Goal: Task Accomplishment & Management: Complete application form

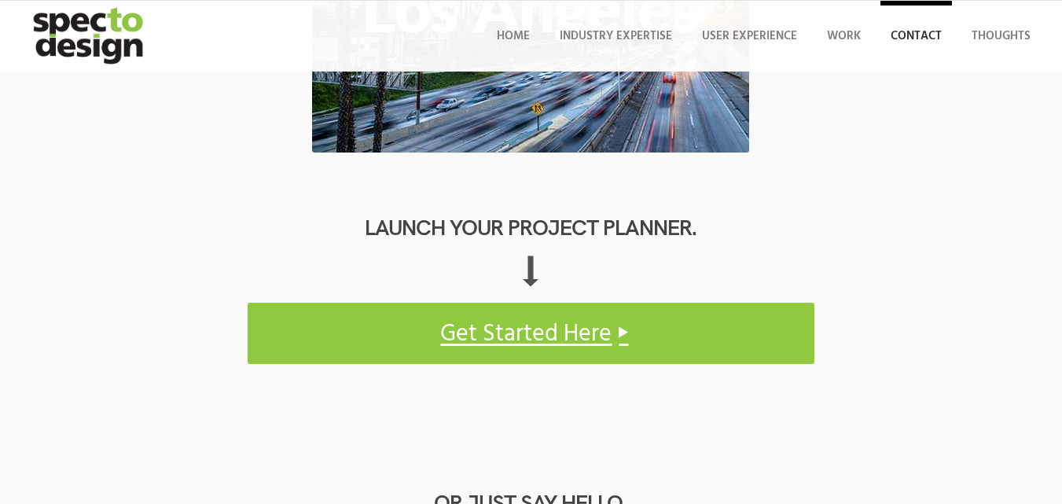
scroll to position [708, 0]
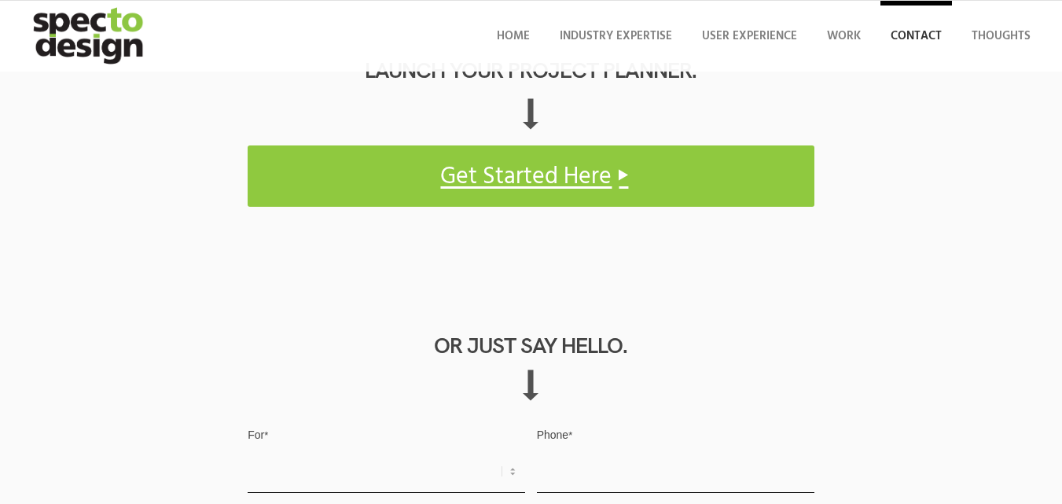
click at [248, 451] on select "Request for Quote Business Opportunity Other" at bounding box center [387, 472] width 278 height 42
select select "Request for Quote"
click at [248, 451] on select "Request for Quote Business Opportunity Other" at bounding box center [387, 472] width 278 height 42
click at [537, 451] on input "Phone *" at bounding box center [676, 472] width 278 height 42
type input "3340073326"
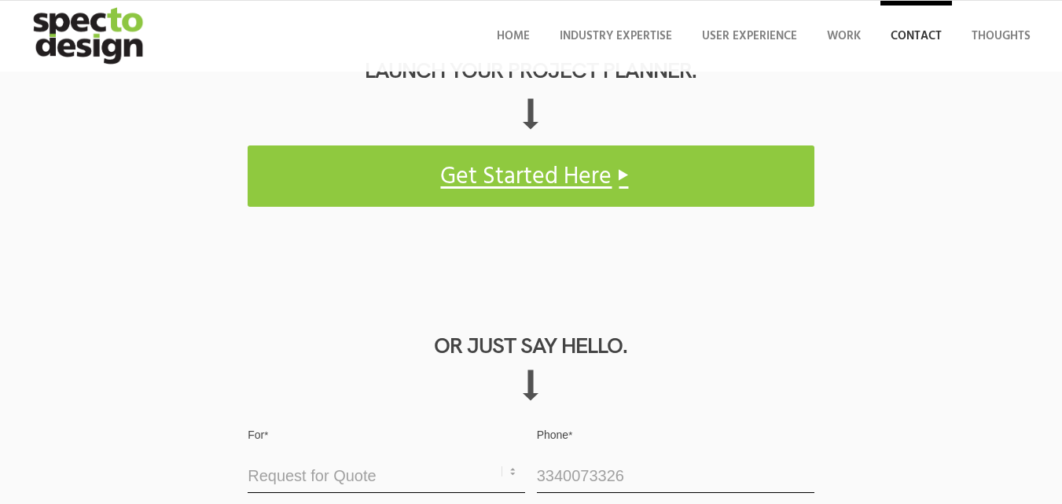
paste input "[PERSON_NAME]"
type input "[PERSON_NAME]"
paste input "[EMAIL_ADDRESS][DOMAIN_NAME]"
type input "[EMAIL_ADDRESS][DOMAIN_NAME]"
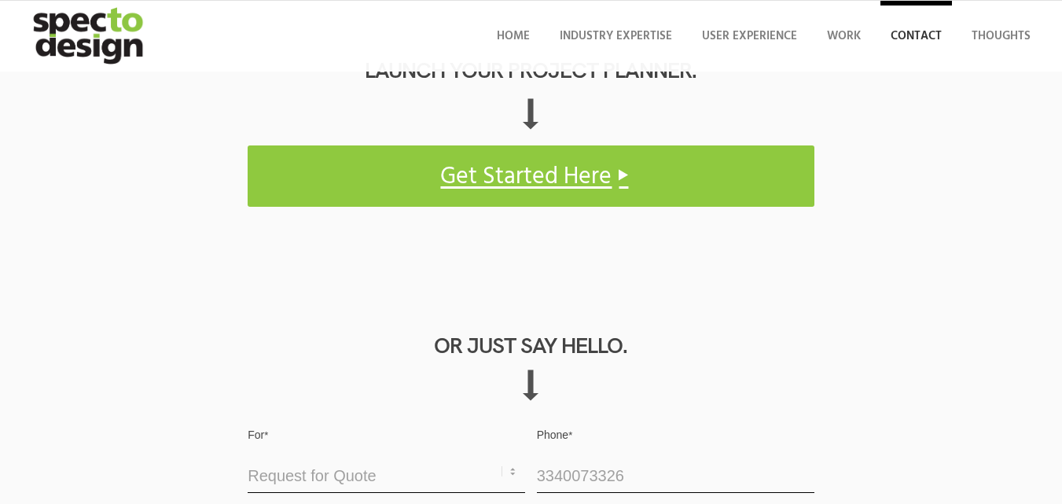
scroll to position [0, 0]
paste textarea "To showcase our skills to you, we are offering one time FREE TRIAL program for …"
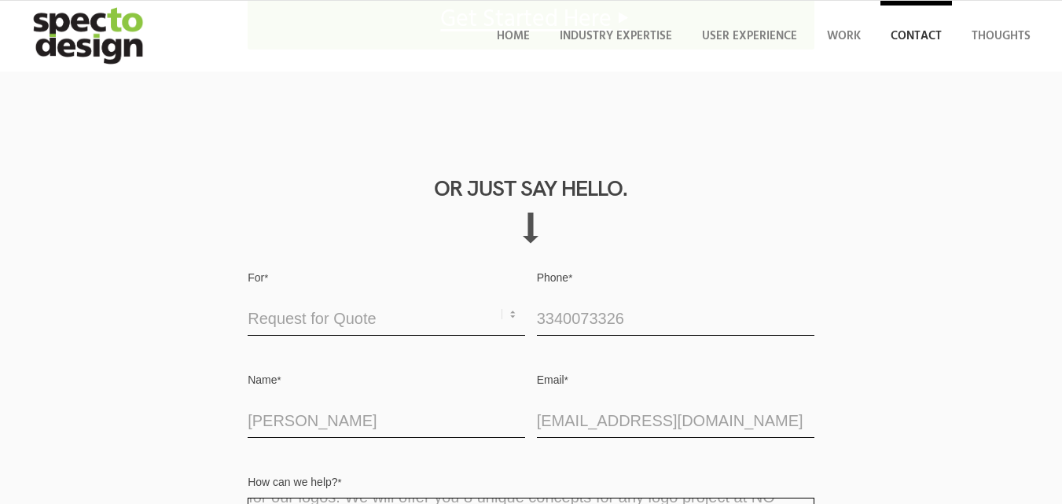
type textarea "To showcase our skills to you, we are offering one time FREE TRIAL program for …"
